Goal: Navigation & Orientation: Find specific page/section

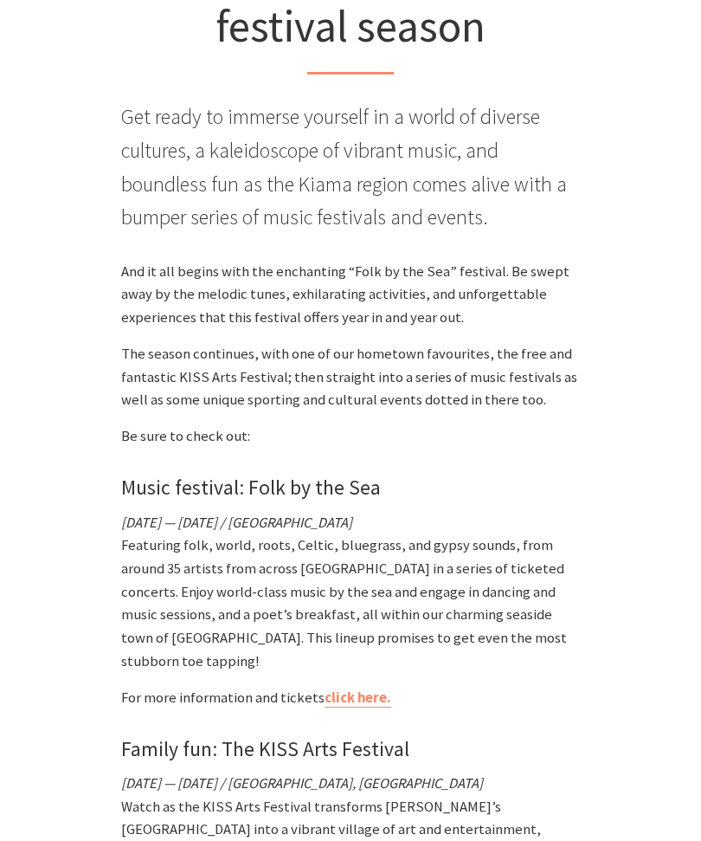
scroll to position [598, 0]
click at [350, 688] on link "click here." at bounding box center [358, 697] width 67 height 19
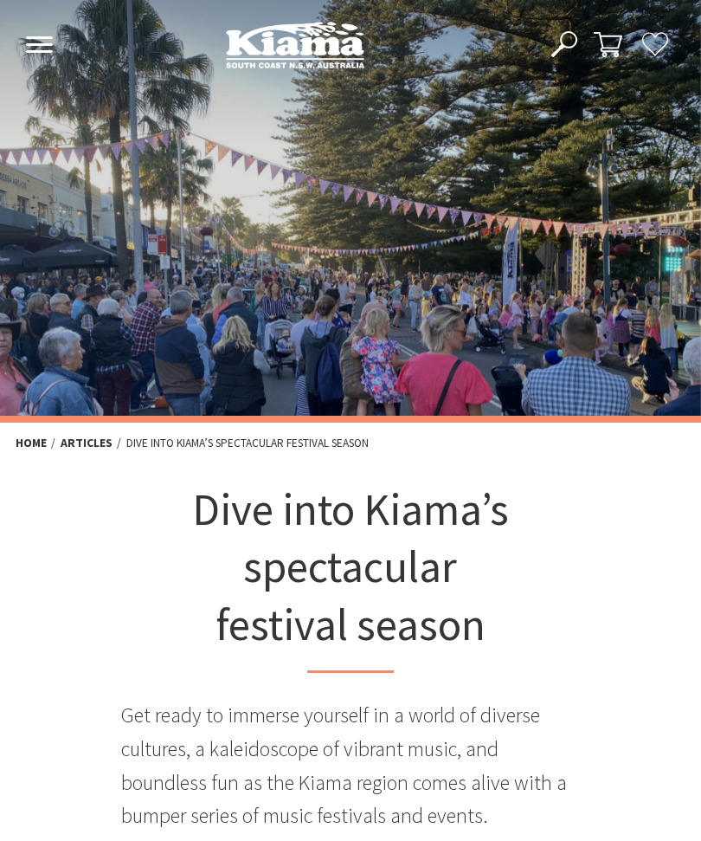
click at [42, 46] on use at bounding box center [39, 44] width 27 height 16
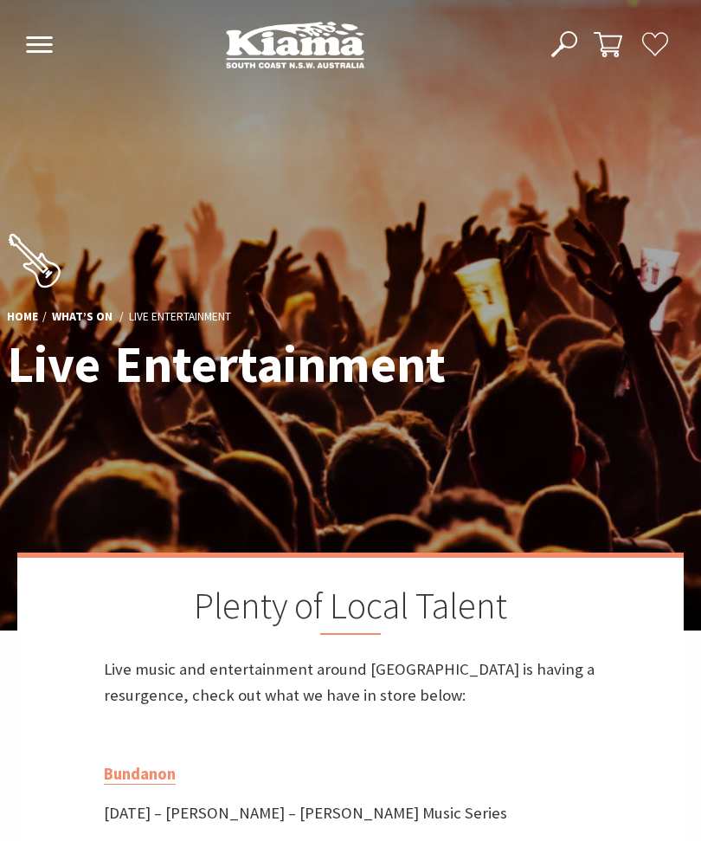
click at [53, 43] on icon at bounding box center [39, 44] width 29 height 16
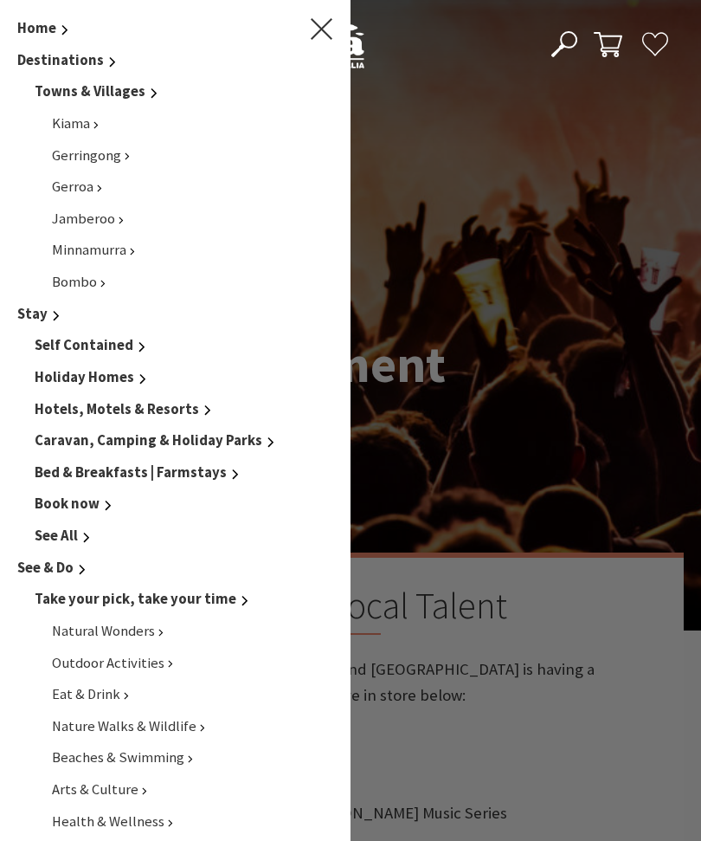
click at [331, 18] on icon "Main Menu" at bounding box center [322, 29] width 22 height 22
